Goal: Task Accomplishment & Management: Manage account settings

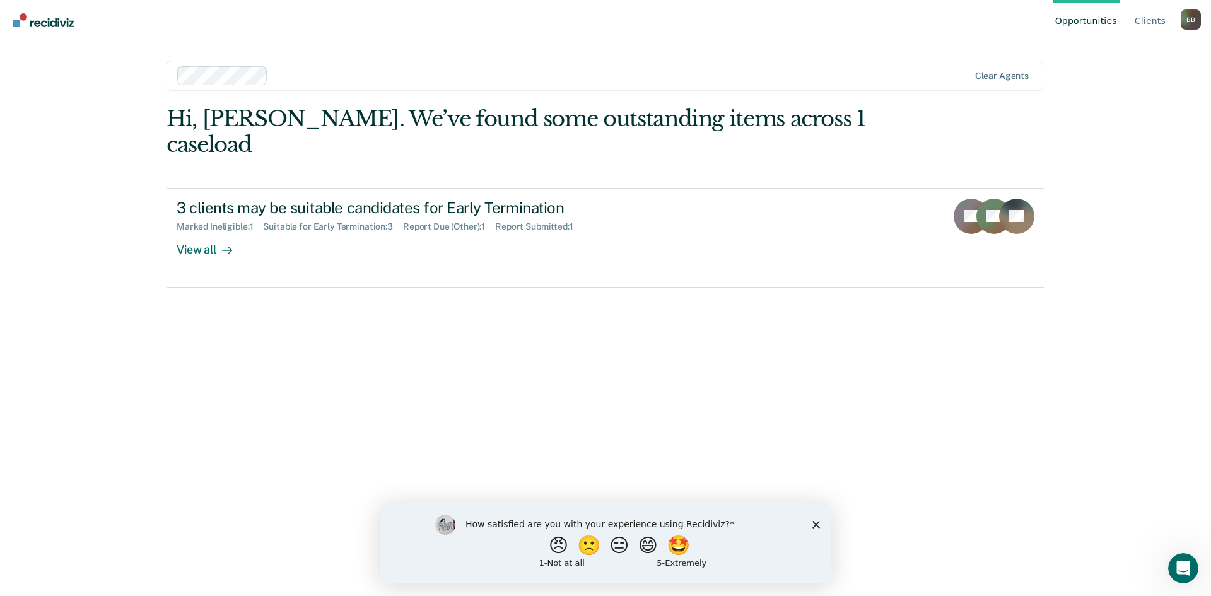
click at [633, 363] on div "Hi, [PERSON_NAME]. We’ve found some outstanding items across 1 caseload 3 clien…" at bounding box center [606, 333] width 878 height 455
click at [816, 526] on icon "Close survey" at bounding box center [817, 524] width 8 height 8
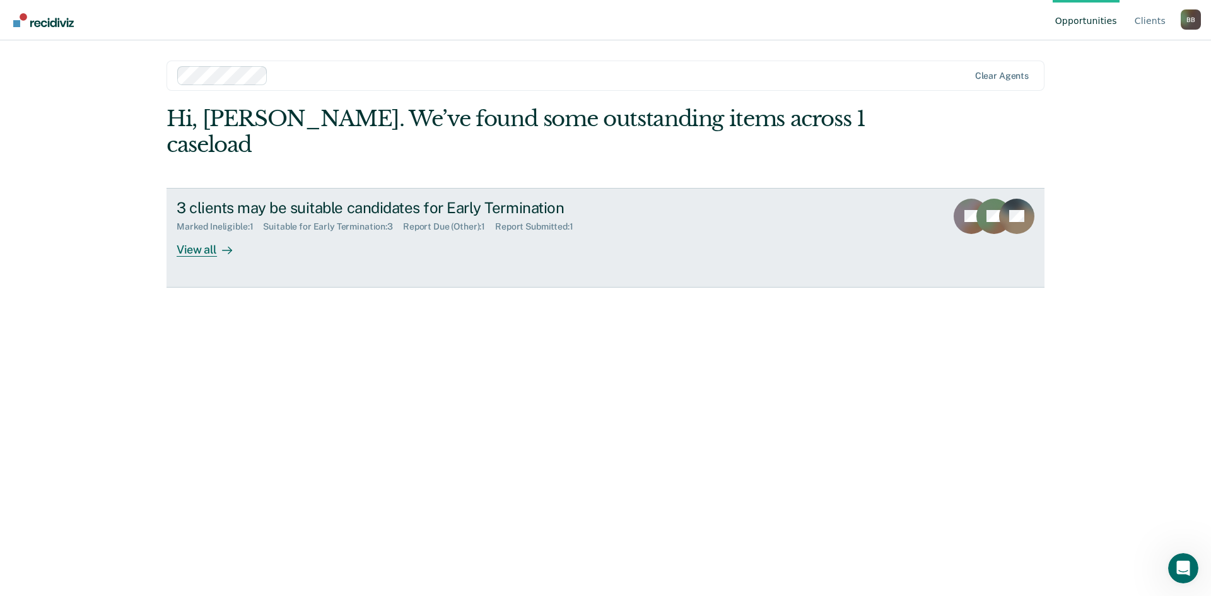
click at [192, 232] on div "View all" at bounding box center [212, 244] width 71 height 25
